Goal: Information Seeking & Learning: Learn about a topic

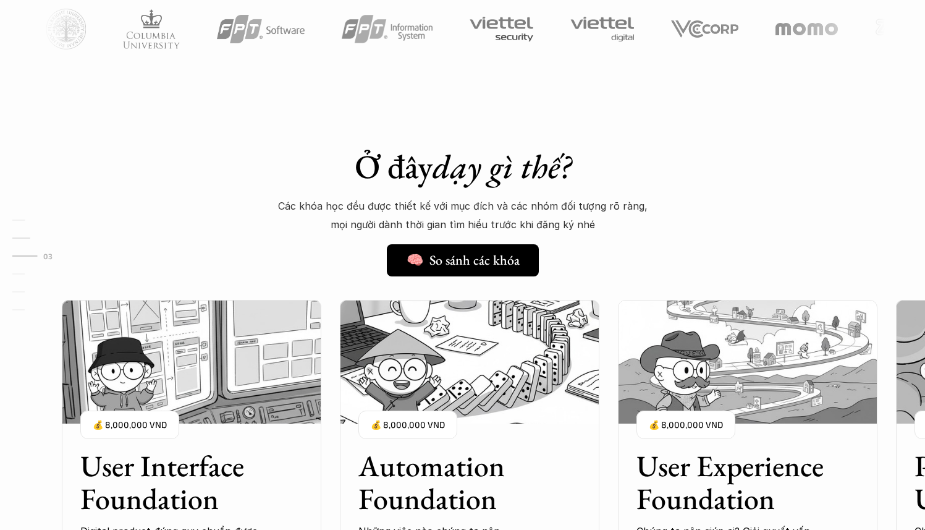
scroll to position [1260, 0]
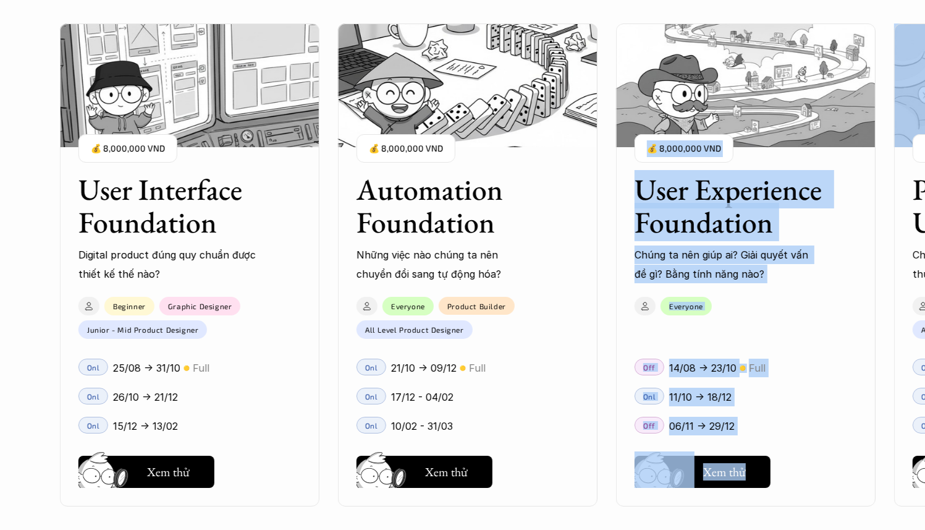
drag, startPoint x: 886, startPoint y: 163, endPoint x: 873, endPoint y: 164, distance: 13.0
click at [873, 164] on div "User Interface Foundation Digital product đúng quy chuẩn được thiết kế thế nào?…" at bounding box center [746, 265] width 1372 height 530
click at [888, 133] on div "User Interface Foundation Digital product đúng quy chuẩn được thiết kế thế nào?…" at bounding box center [746, 265] width 1372 height 530
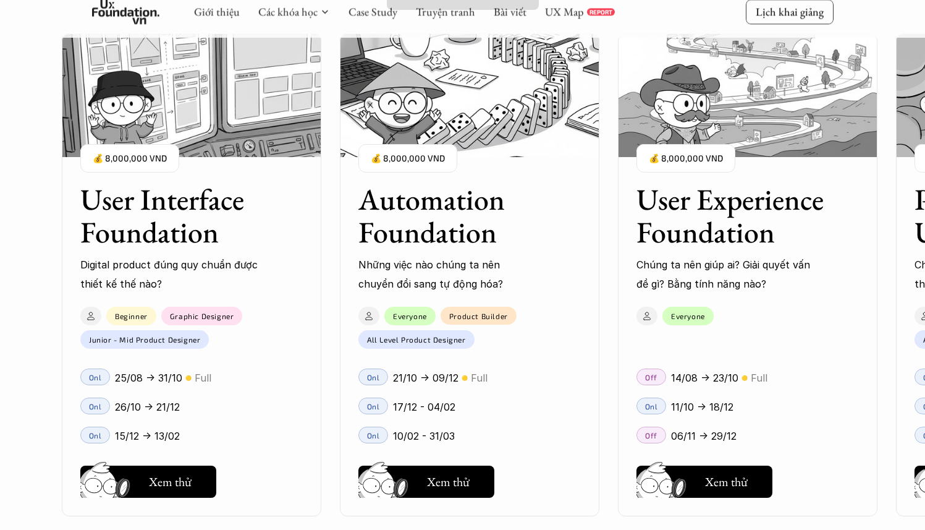
scroll to position [1108, 0]
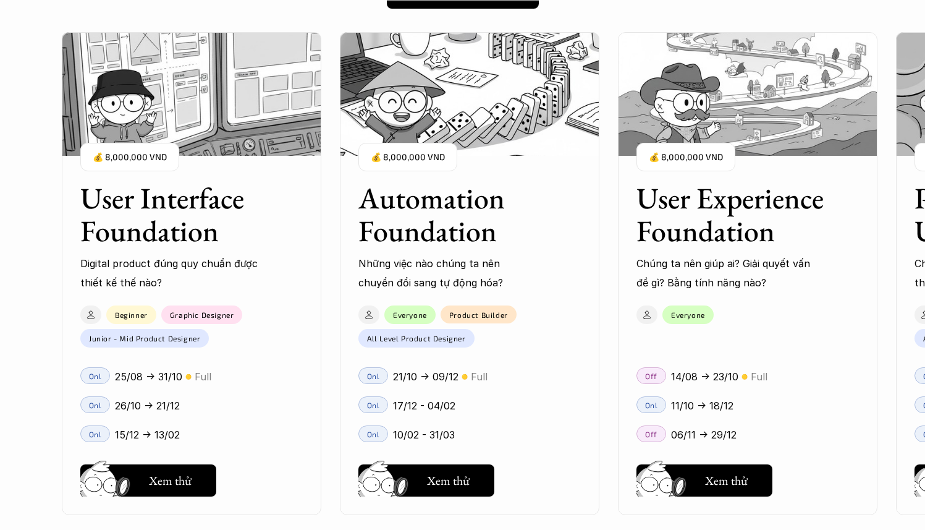
drag, startPoint x: 723, startPoint y: 110, endPoint x: 778, endPoint y: 0, distance: 123.0
click at [419, 471] on button "Hay thôi Xem thử" at bounding box center [427, 480] width 136 height 32
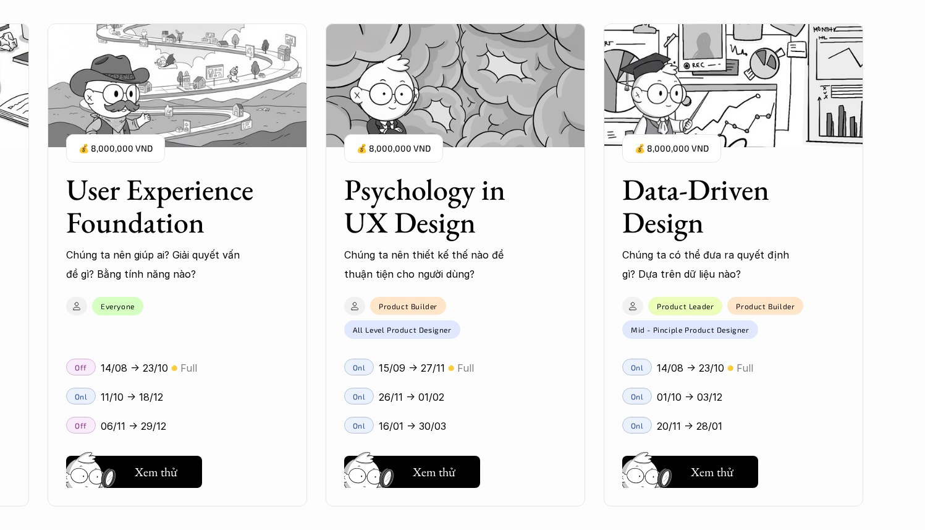
scroll to position [1596, 0]
click at [162, 470] on h5 "Xem thử" at bounding box center [156, 473] width 43 height 17
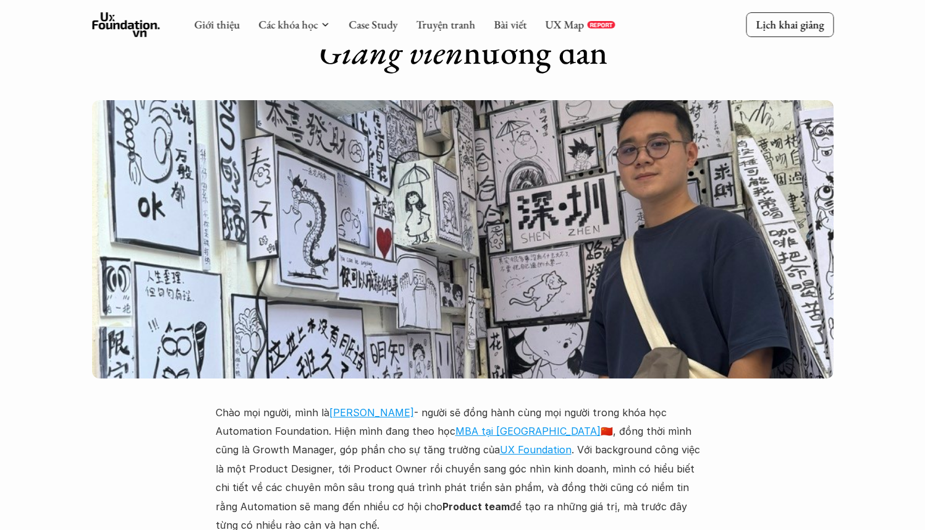
scroll to position [2809, 0]
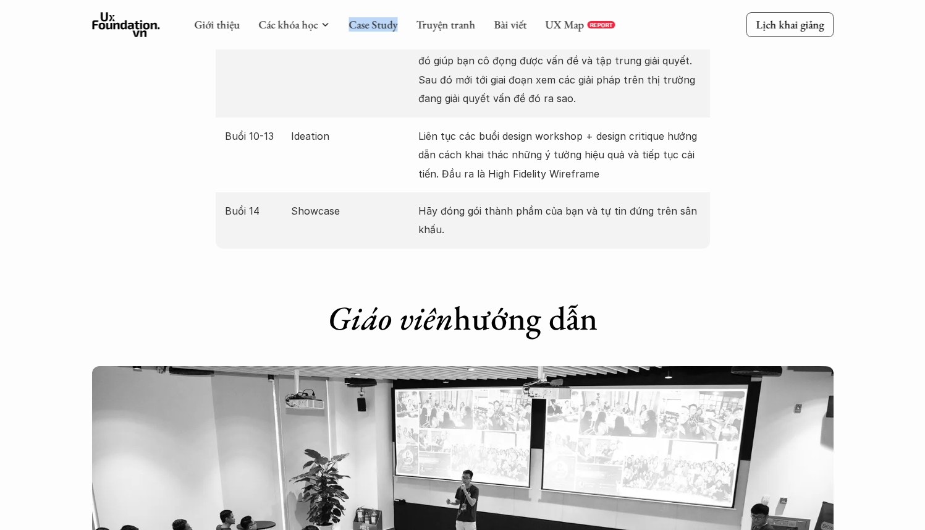
scroll to position [1984, 0]
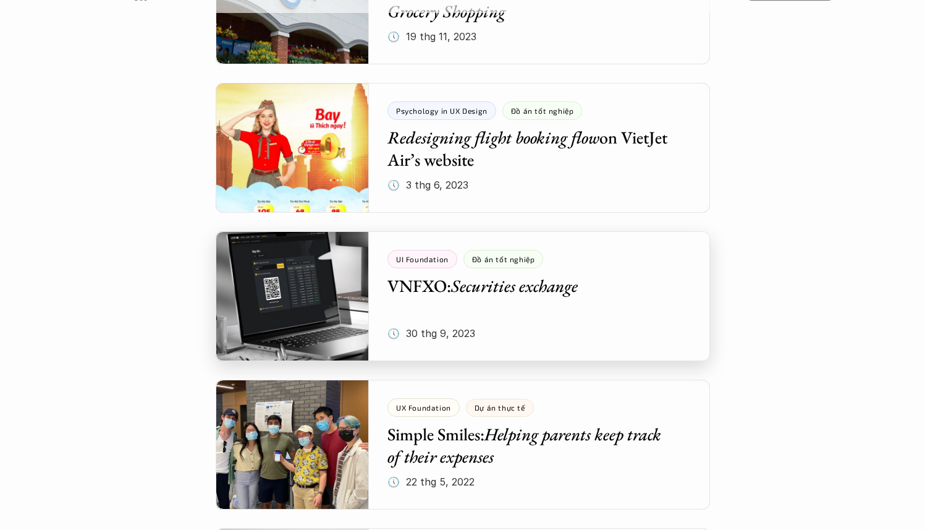
scroll to position [2724, 0]
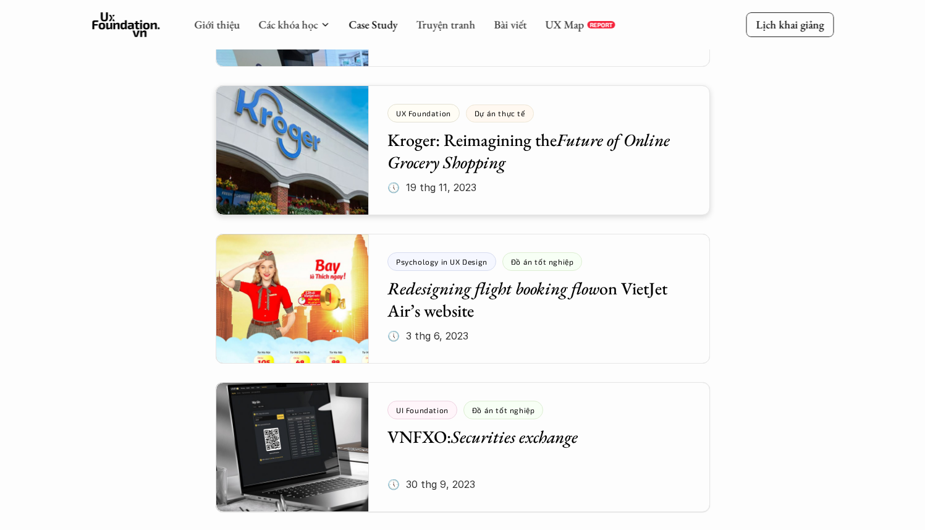
click at [457, 151] on div at bounding box center [463, 150] width 495 height 130
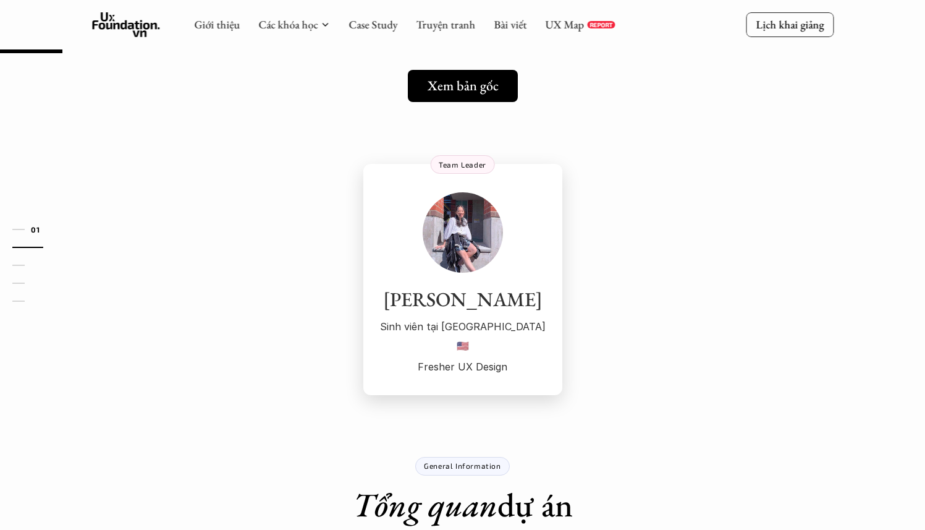
scroll to position [20, 0]
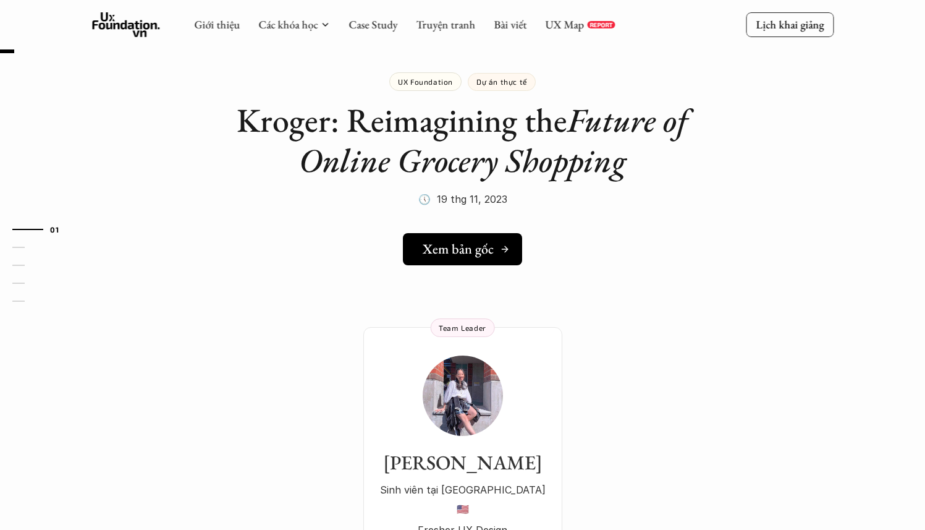
click at [464, 245] on h5 "Xem bản gốc" at bounding box center [458, 249] width 71 height 16
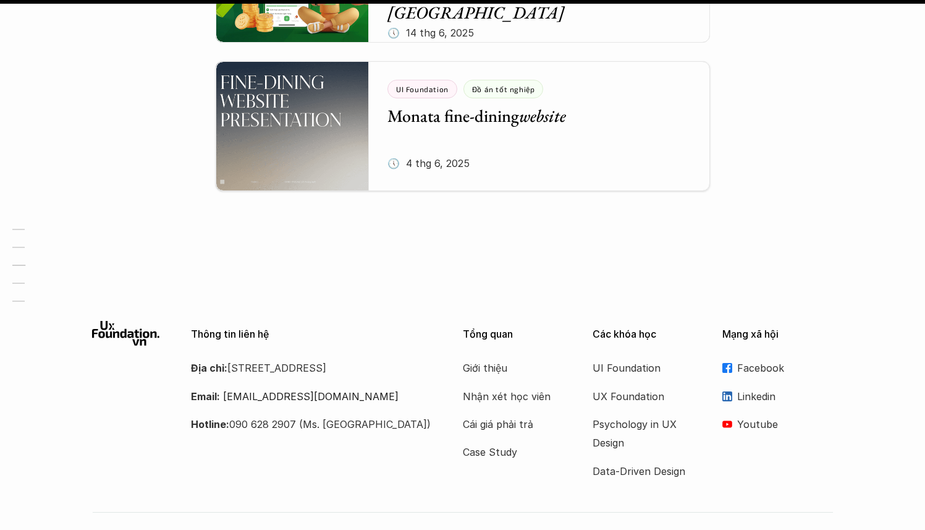
scroll to position [1649, 0]
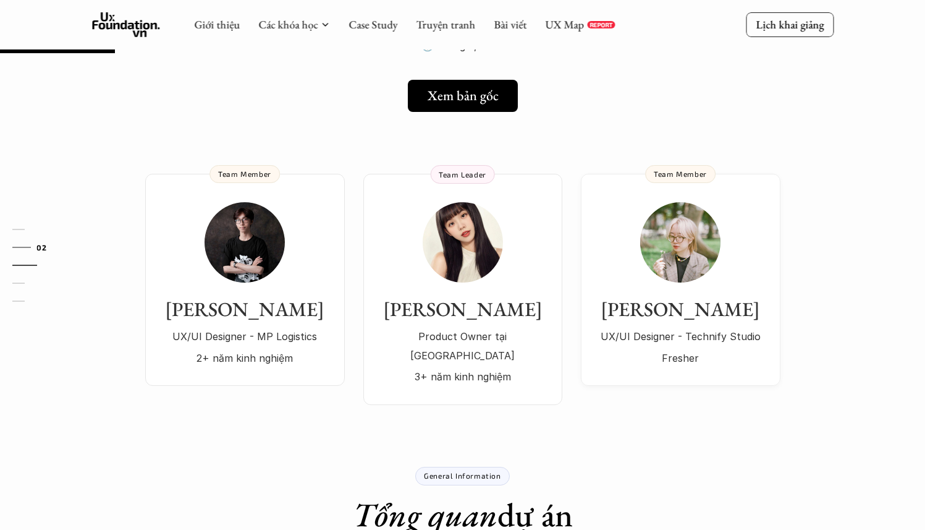
scroll to position [171, 0]
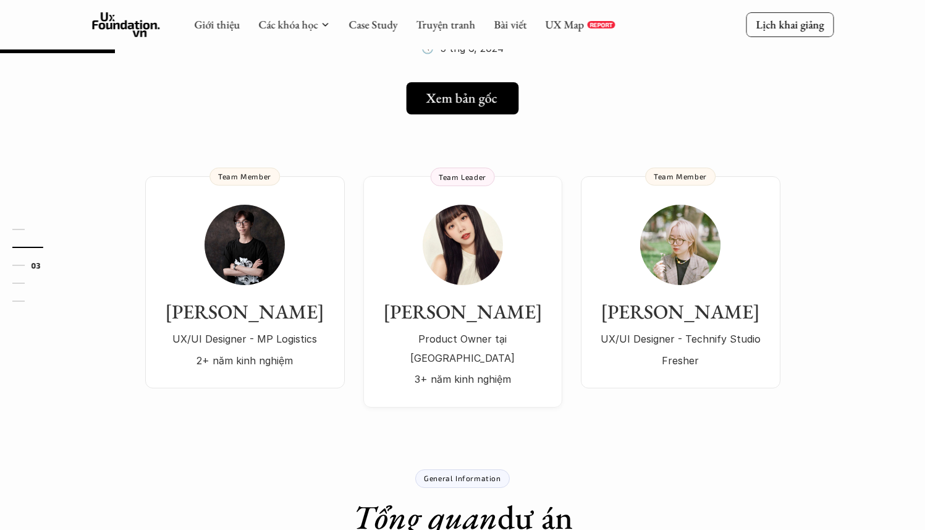
click at [478, 100] on h5 "Xem bản gốc" at bounding box center [462, 98] width 71 height 16
